Goal: Task Accomplishment & Management: Manage account settings

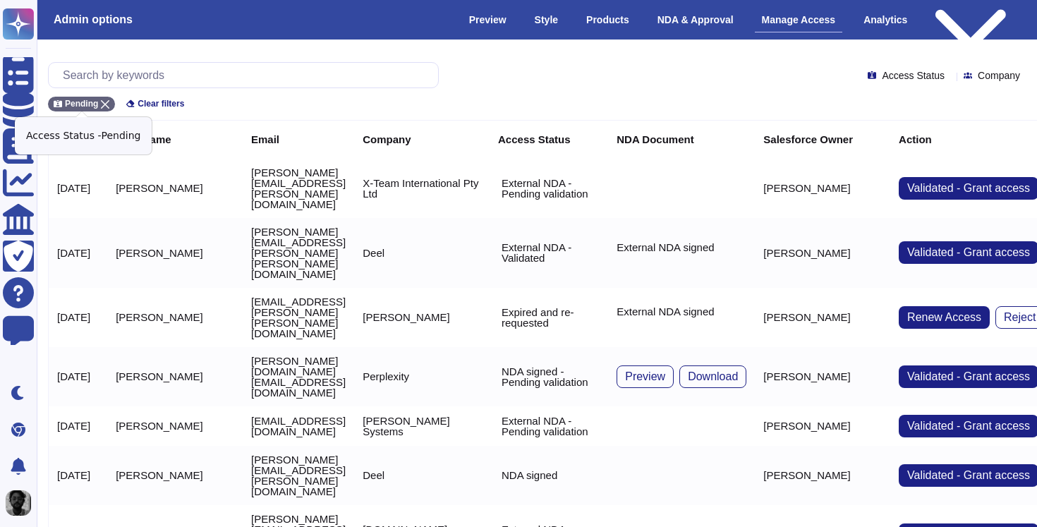
click at [105, 102] on icon at bounding box center [105, 104] width 8 height 8
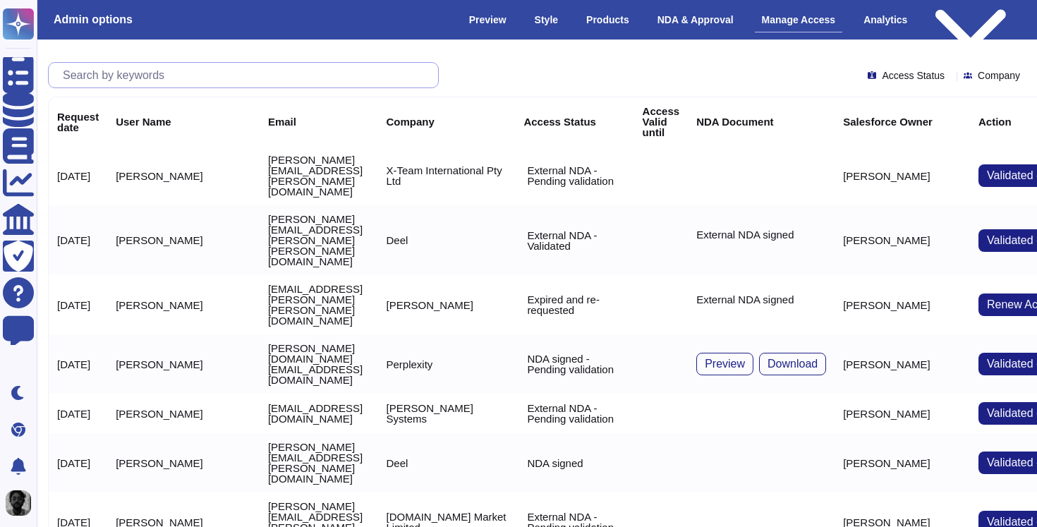
click at [126, 82] on input "text" at bounding box center [247, 75] width 382 height 25
paste input "[EMAIL_ADDRESS][DOMAIN_NAME]"
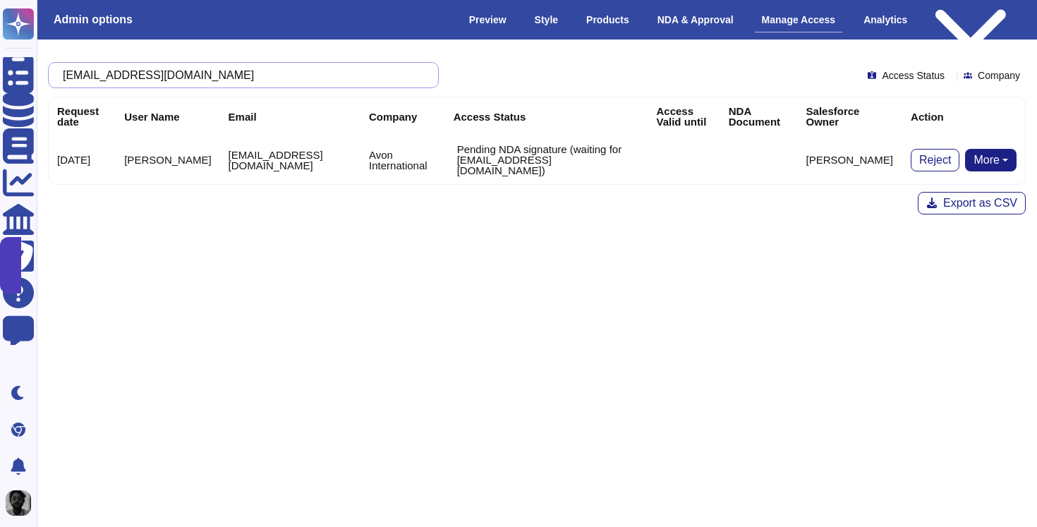
paste input "andrius.[PERSON_NAME]@a"
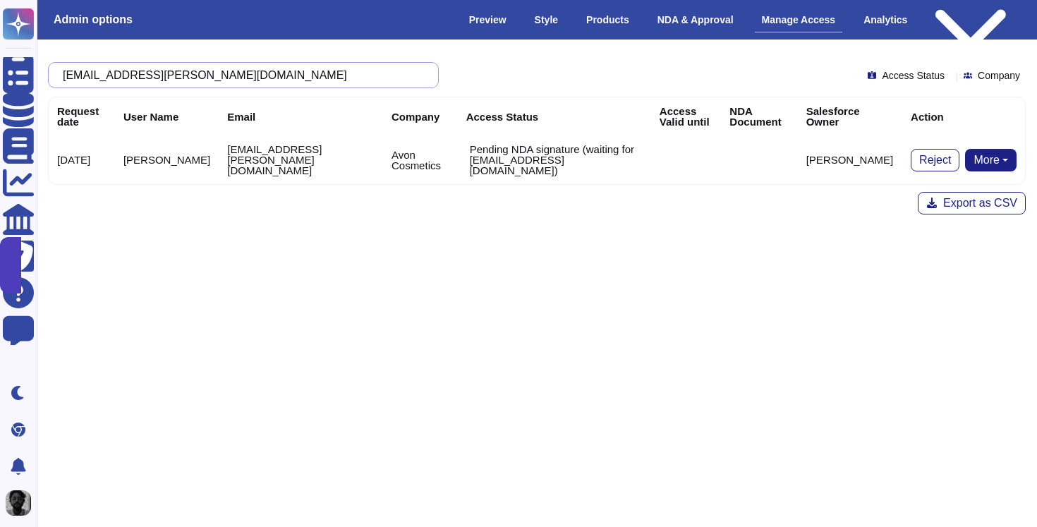
click at [338, 82] on input "[EMAIL_ADDRESS][PERSON_NAME][DOMAIN_NAME]" at bounding box center [240, 75] width 368 height 25
paste input "[PERSON_NAME]"
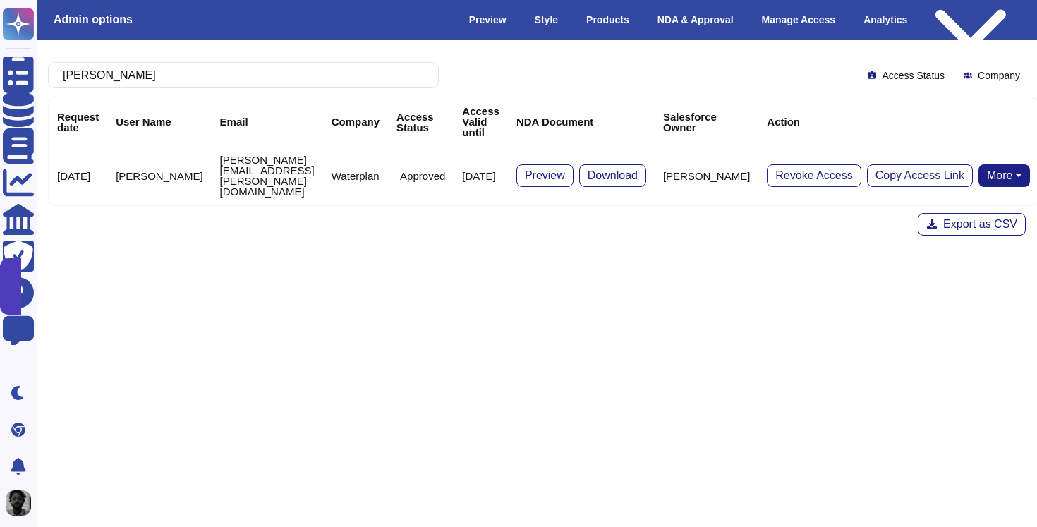
type input "[PERSON_NAME]"
click at [692, 157] on td "[PERSON_NAME]" at bounding box center [707, 175] width 104 height 59
copy td "[PERSON_NAME]"
drag, startPoint x: 692, startPoint y: 157, endPoint x: 694, endPoint y: 172, distance: 15.7
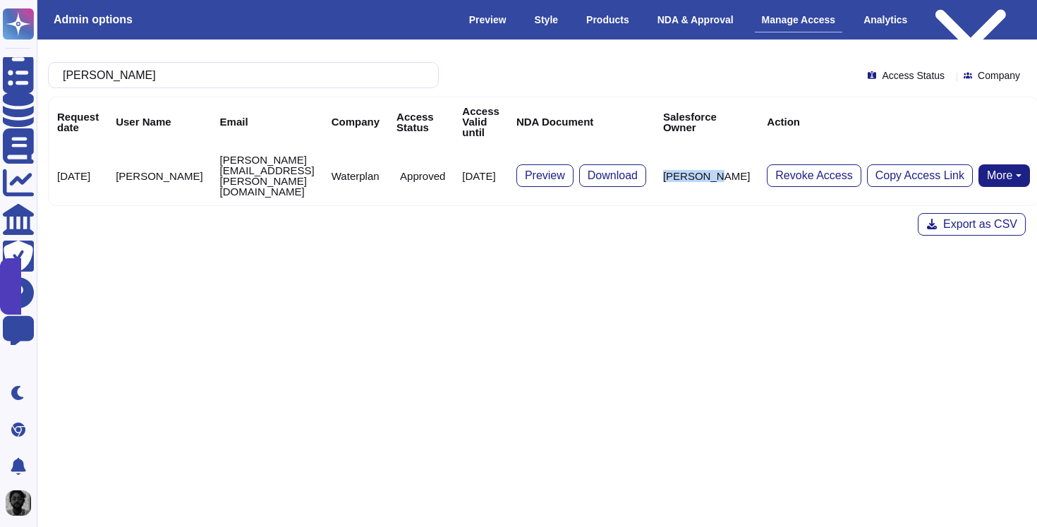
click at [694, 172] on td "[PERSON_NAME]" at bounding box center [707, 175] width 104 height 59
